Goal: Check status: Check status

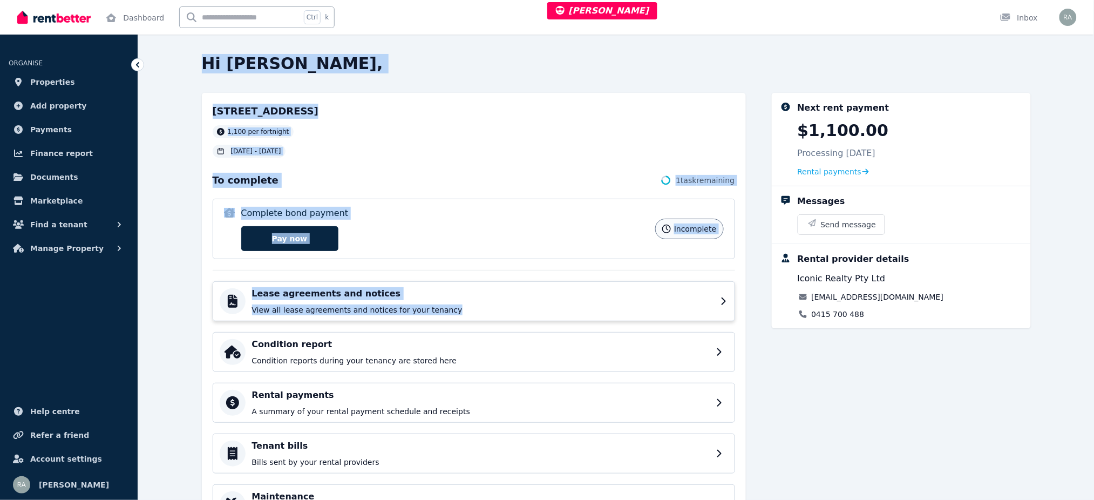
drag, startPoint x: 201, startPoint y: 56, endPoint x: 721, endPoint y: 309, distance: 578.1
click at [721, 309] on div "Hi Diego, 10/155 Abercrombie St, Darlington 1,100 per fortnight 21 Jul 2025 - 1…" at bounding box center [547, 250] width 1094 height 500
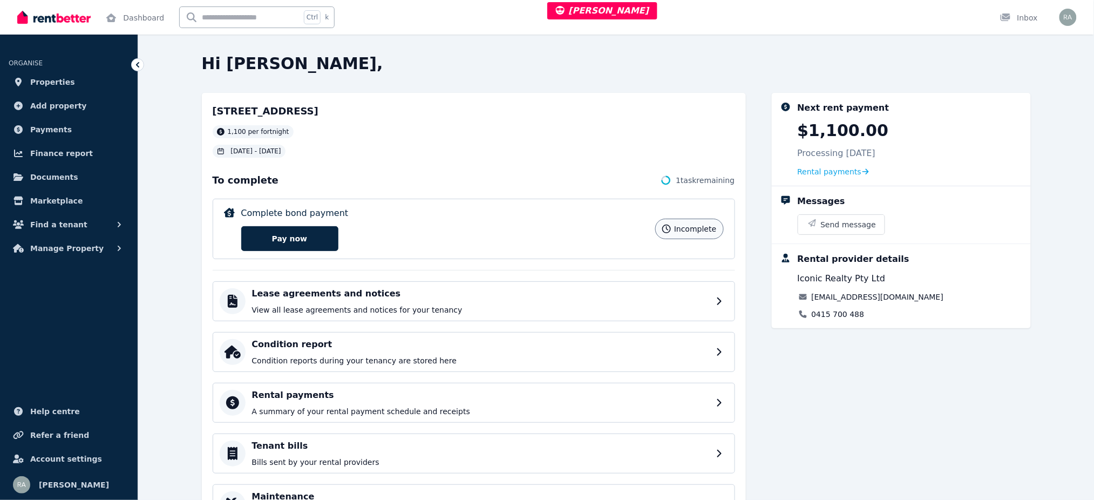
click at [831, 164] on div "Next rent payment $1,100.00 Processing 8 Sept 2025 Rental payments" at bounding box center [910, 139] width 225 height 76
click at [835, 168] on span "Rental payments" at bounding box center [830, 171] width 64 height 11
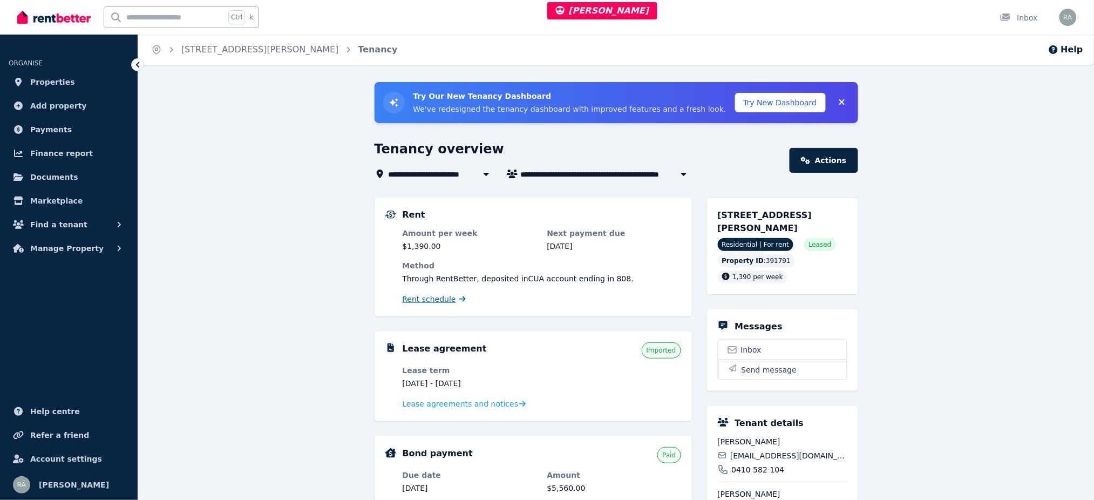
click at [432, 302] on span "Rent schedule" at bounding box center [429, 299] width 53 height 11
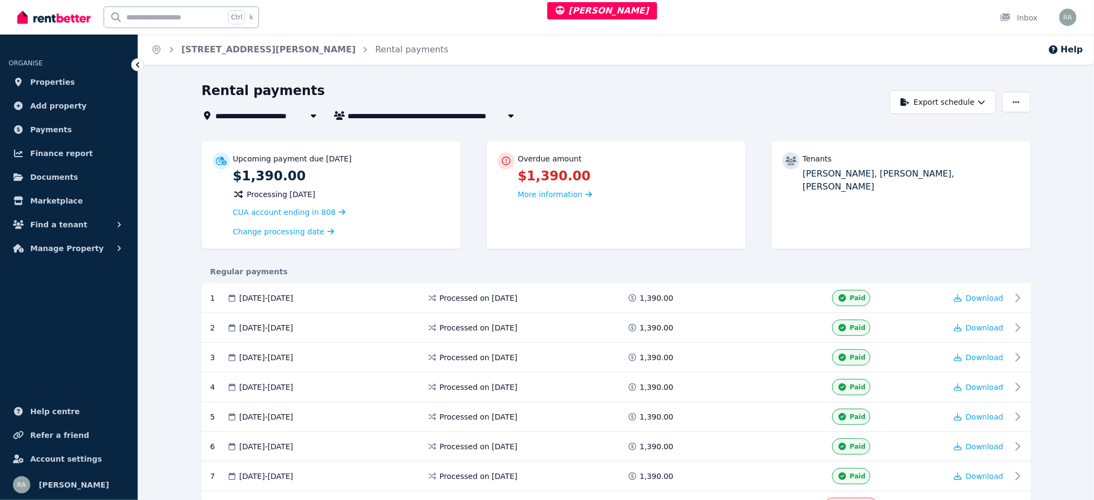
click at [531, 185] on div "Overdue amount $1,390.00 More information" at bounding box center [626, 176] width 217 height 49
click at [540, 197] on span "More information" at bounding box center [550, 194] width 65 height 9
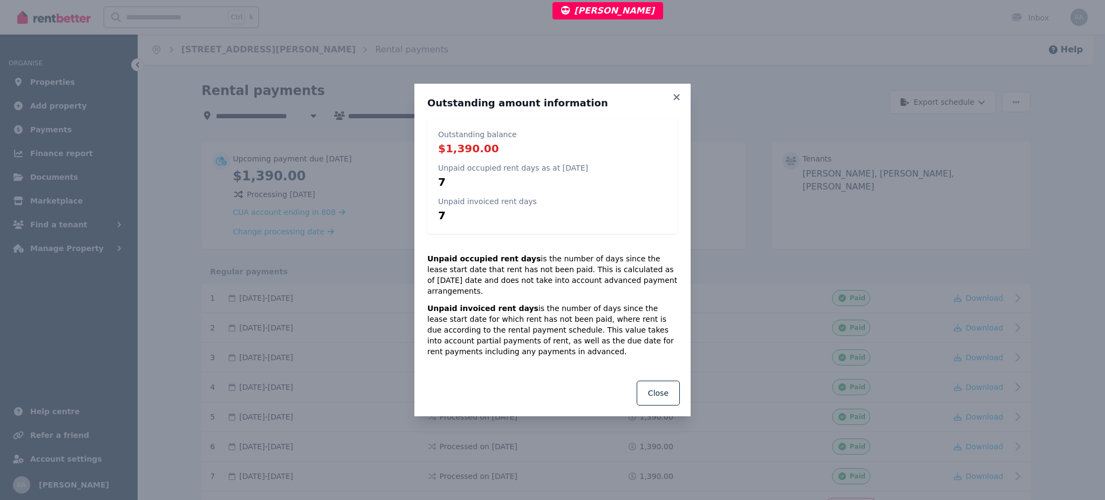
drag, startPoint x: 427, startPoint y: 264, endPoint x: 645, endPoint y: 282, distance: 218.2
click at [645, 282] on p "Unpaid occupied rent days is the number of days since the lease start date that…" at bounding box center [552, 274] width 250 height 43
copy p "Unpaid occupied rent days is the number of days since the lease start date that…"
click at [553, 169] on p "Unpaid occupied rent days as at 25 Aug 2025" at bounding box center [513, 167] width 150 height 11
drag, startPoint x: 427, startPoint y: 260, endPoint x: 707, endPoint y: 326, distance: 287.7
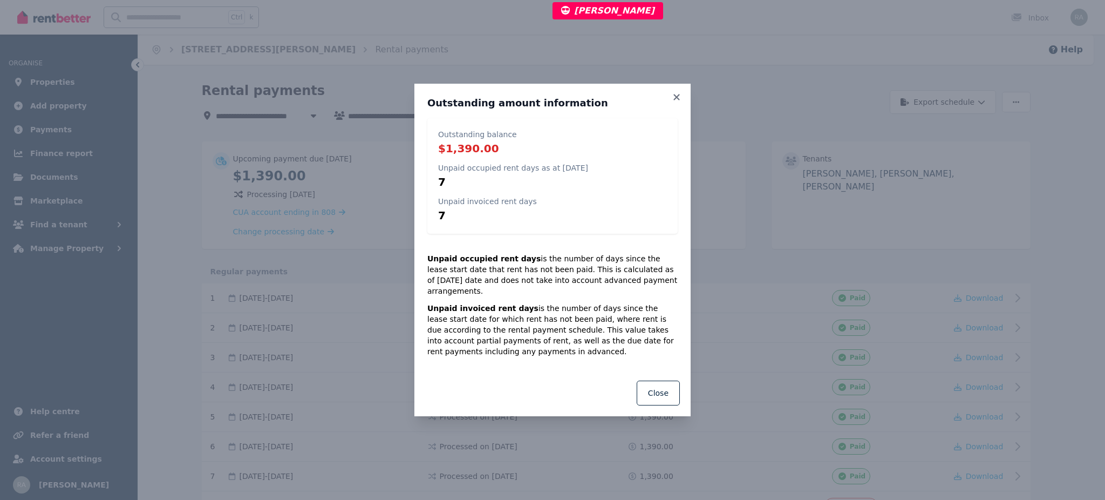
click at [676, 289] on p "Unpaid occupied rent days is the number of days since the lease start date that…" at bounding box center [552, 274] width 250 height 43
copy p "Unpaid occupied rent days is the number of days since the lease start date that…"
copy p "Unpaid invoiced rent days is the number of days since the lease start date for …"
drag, startPoint x: 426, startPoint y: 303, endPoint x: 461, endPoint y: 354, distance: 62.0
click at [463, 353] on div "Outstanding amount information Outstanding balance $1,390.00 Unpaid occupied re…" at bounding box center [552, 227] width 276 height 286
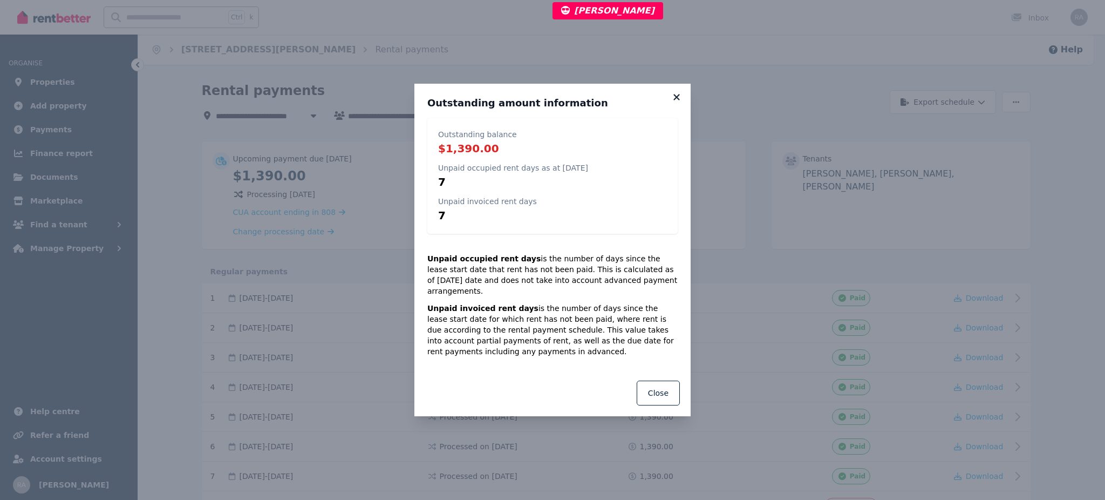
click at [671, 102] on icon at bounding box center [676, 97] width 11 height 10
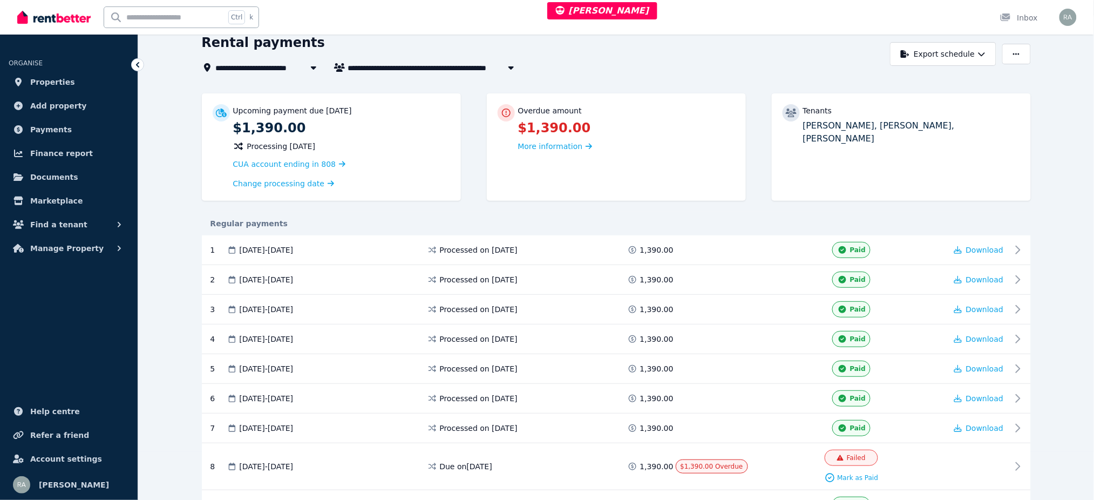
scroll to position [72, 0]
